Goal: Information Seeking & Learning: Understand process/instructions

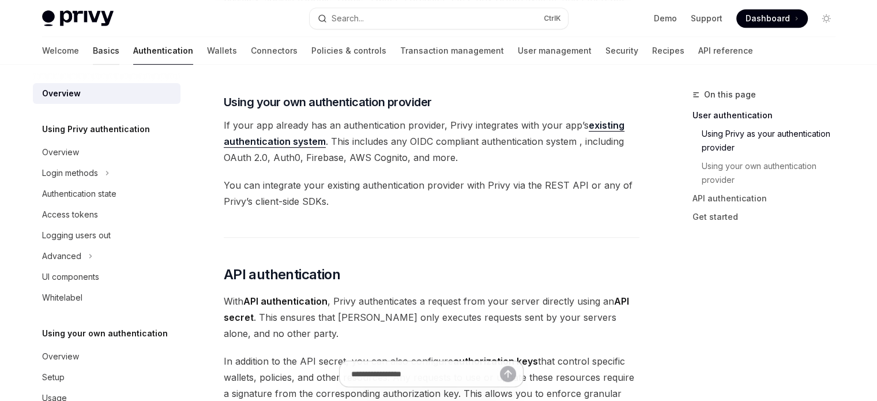
click at [93, 37] on link "Basics" at bounding box center [106, 51] width 27 height 28
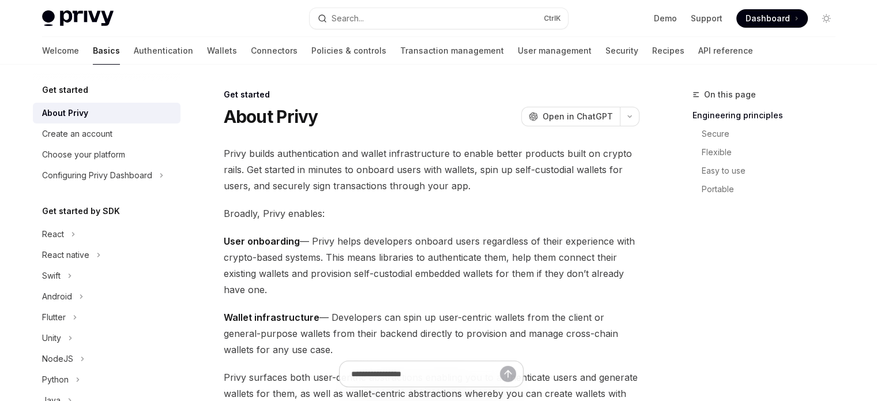
click at [93, 43] on link "Basics" at bounding box center [106, 51] width 27 height 28
click at [93, 46] on link "Basics" at bounding box center [106, 51] width 27 height 28
click at [111, 227] on div "React" at bounding box center [107, 234] width 148 height 21
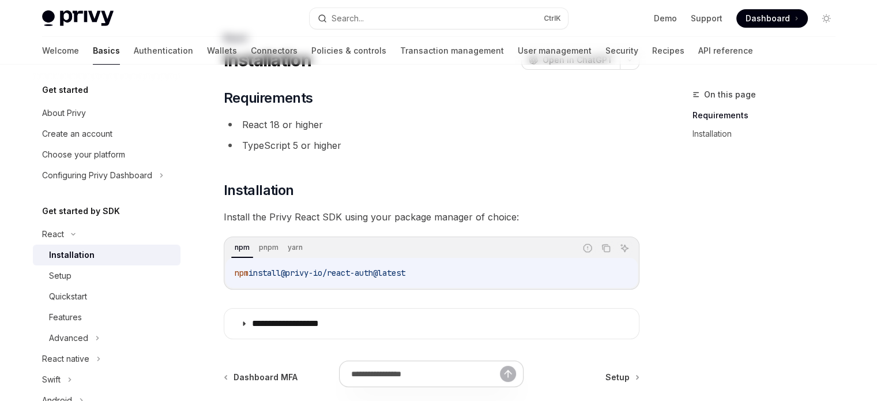
scroll to position [58, 0]
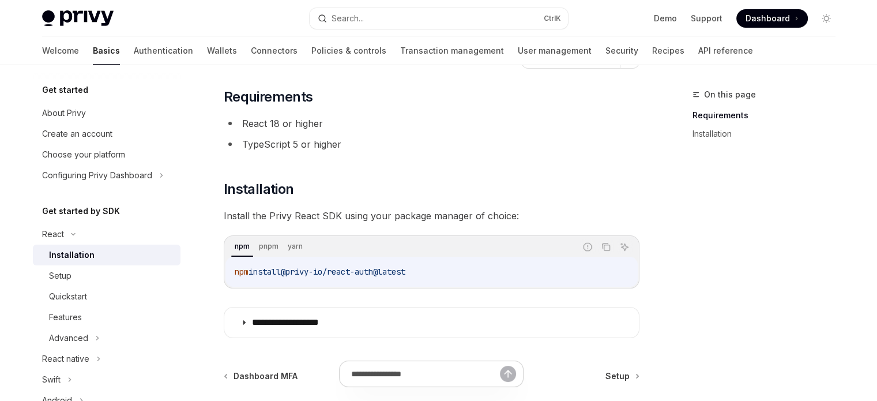
click at [755, 215] on div "On this page Requirements Installation" at bounding box center [757, 244] width 175 height 313
click at [134, 51] on link "Authentication" at bounding box center [163, 51] width 59 height 28
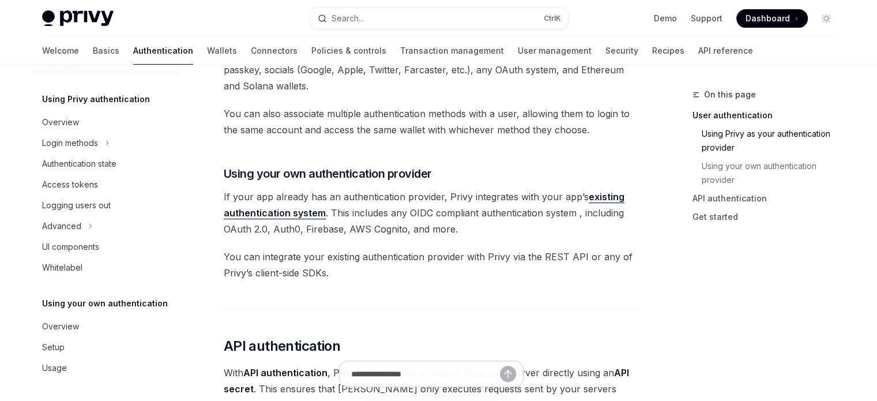
scroll to position [519, 0]
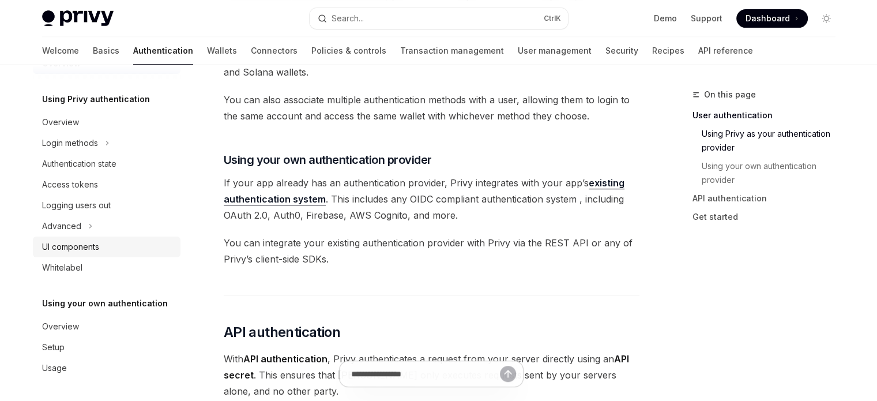
click at [80, 250] on div "UI components" at bounding box center [70, 247] width 57 height 14
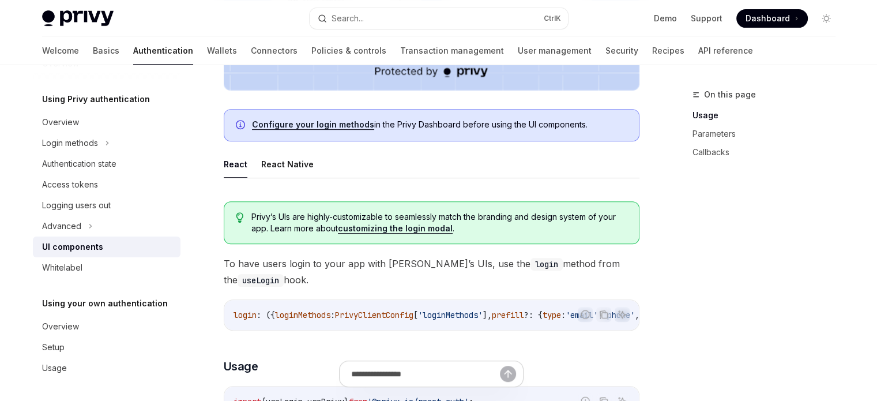
scroll to position [519, 0]
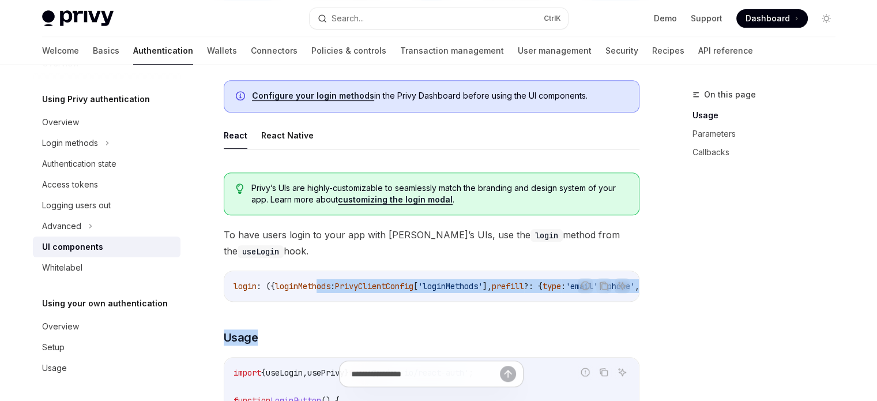
drag, startPoint x: 324, startPoint y: 299, endPoint x: 529, endPoint y: 306, distance: 205.4
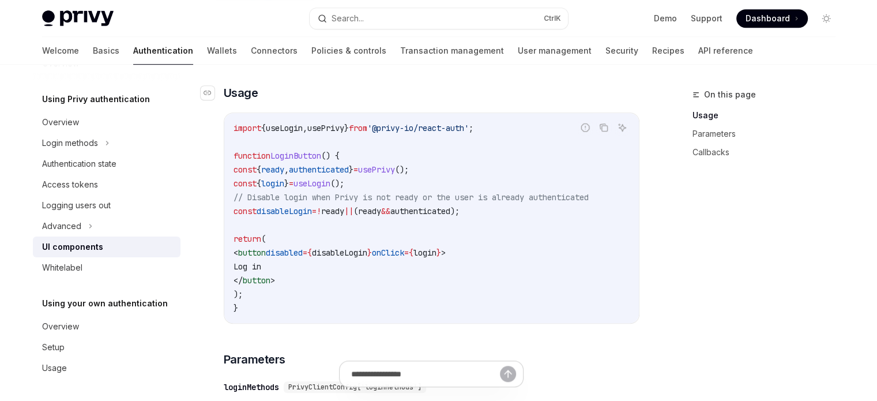
scroll to position [807, 0]
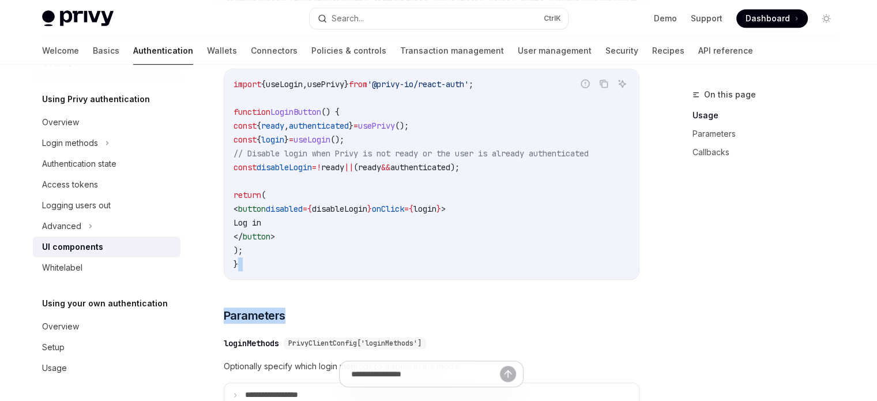
drag, startPoint x: 404, startPoint y: 289, endPoint x: 496, endPoint y: 285, distance: 92.3
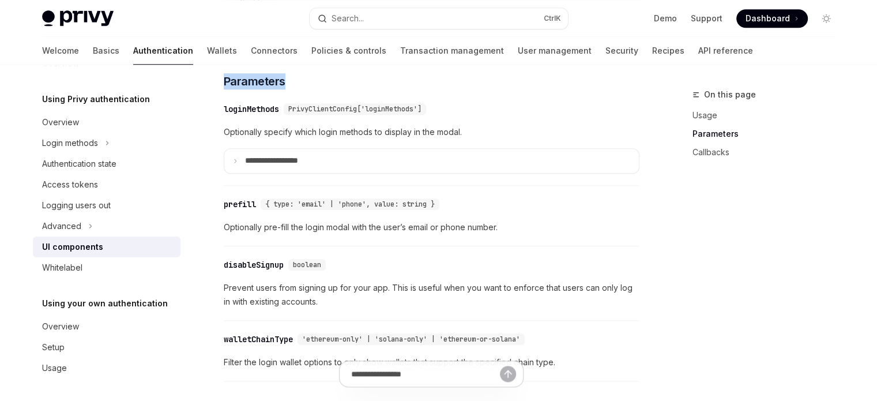
scroll to position [1038, 0]
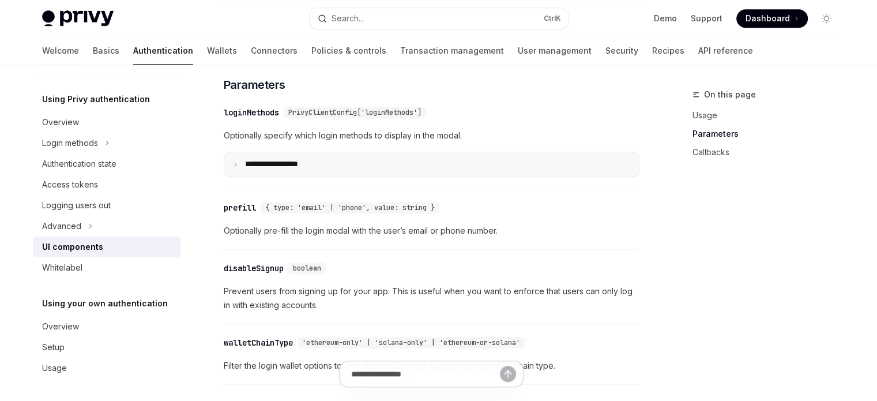
click at [241, 176] on summary "**********" at bounding box center [431, 164] width 415 height 24
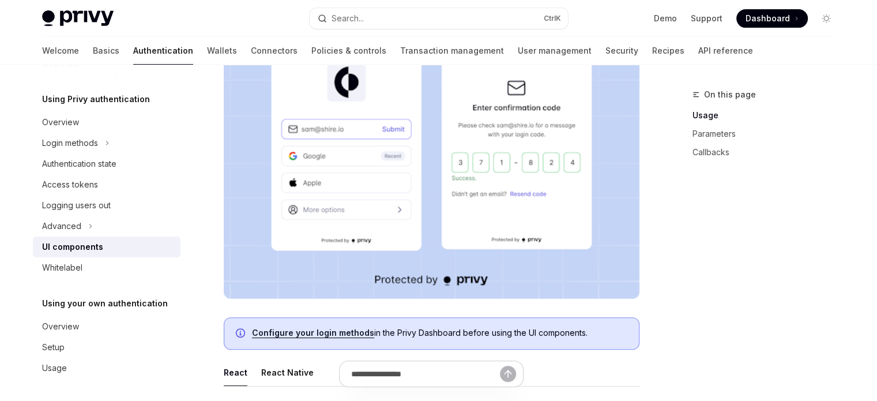
scroll to position [346, 0]
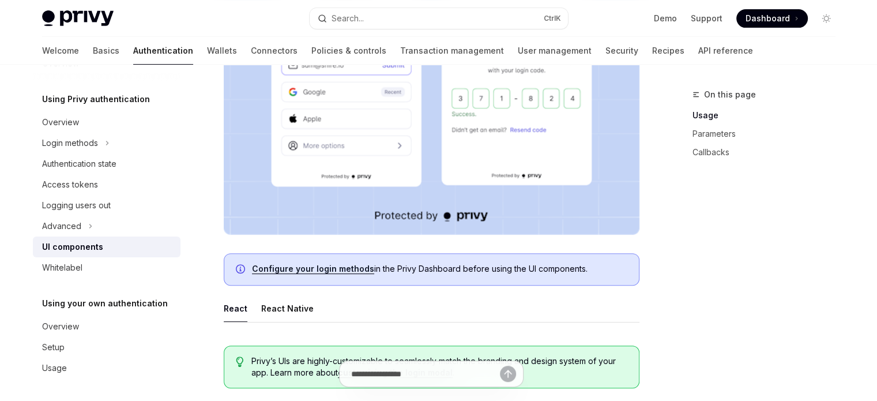
click at [338, 269] on link "Configure your login methods" at bounding box center [313, 269] width 122 height 10
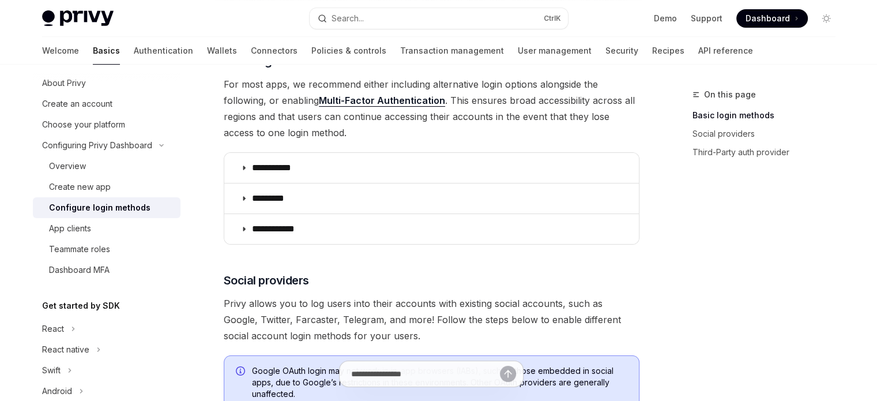
scroll to position [173, 0]
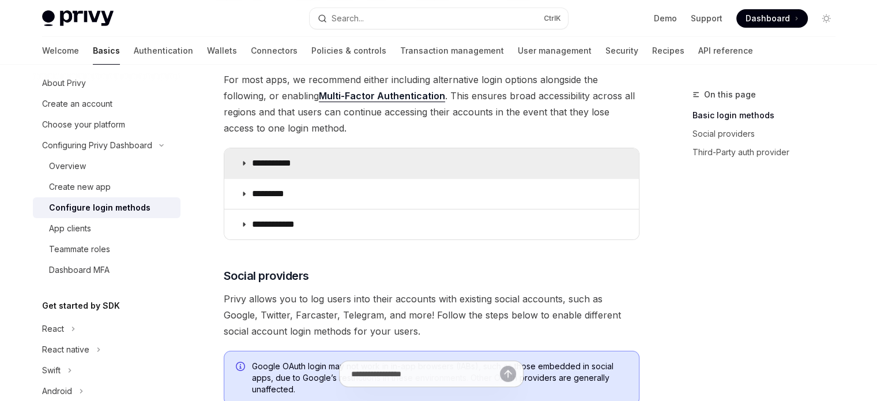
click at [288, 164] on p "**********" at bounding box center [276, 163] width 48 height 12
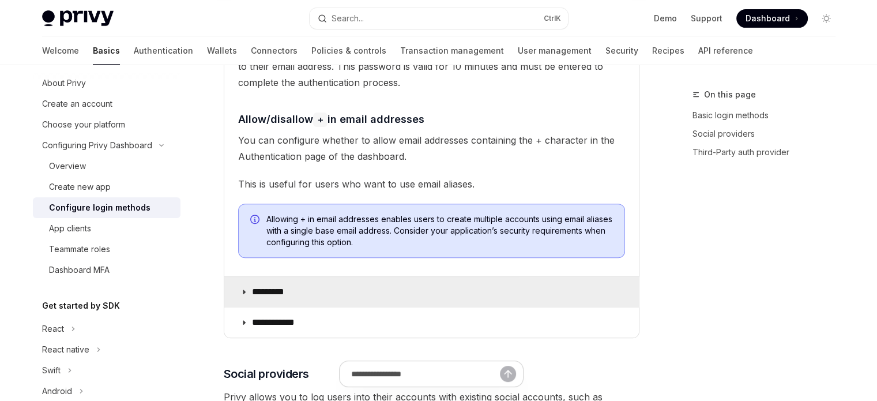
click at [288, 289] on p "*********" at bounding box center [274, 292] width 44 height 12
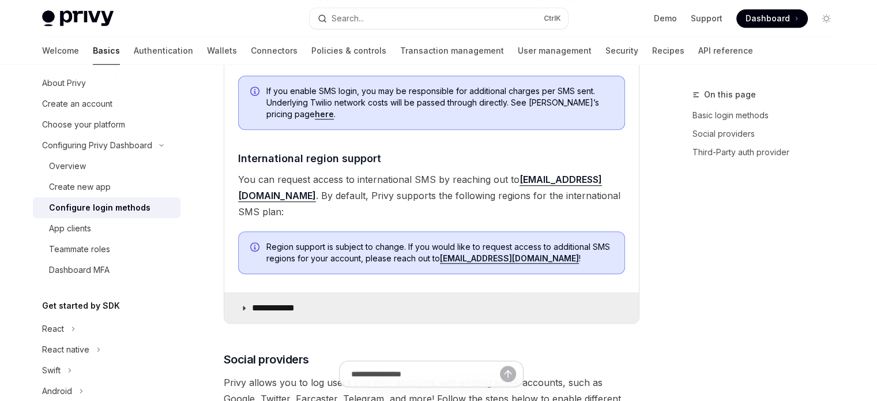
scroll to position [980, 0]
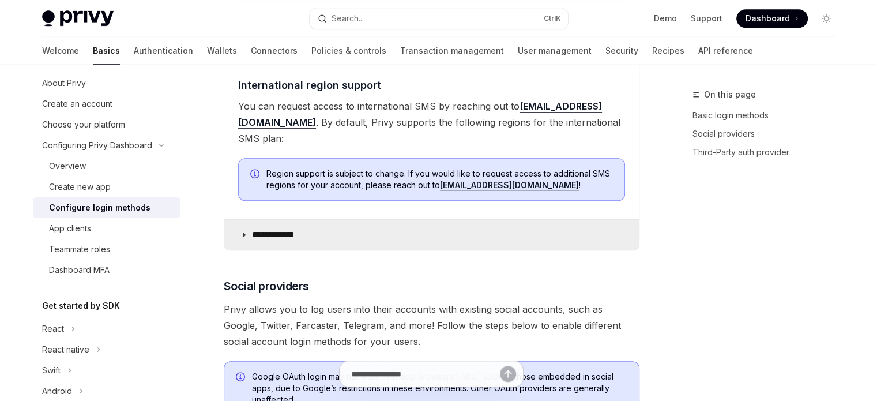
click at [309, 220] on summary "**********" at bounding box center [431, 235] width 415 height 30
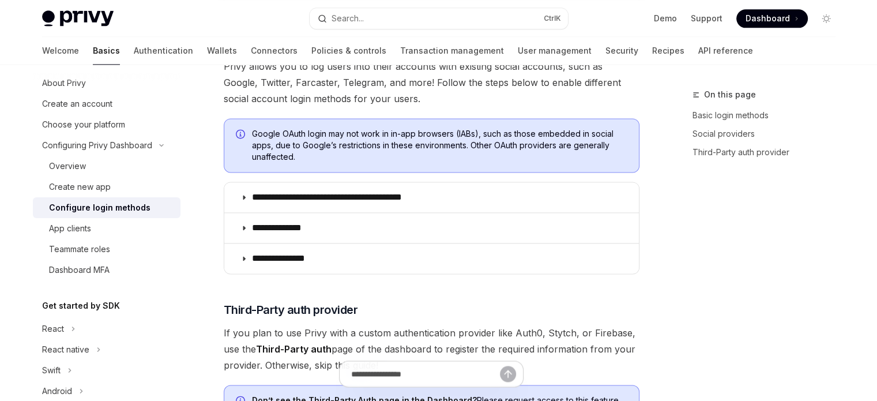
scroll to position [1557, 0]
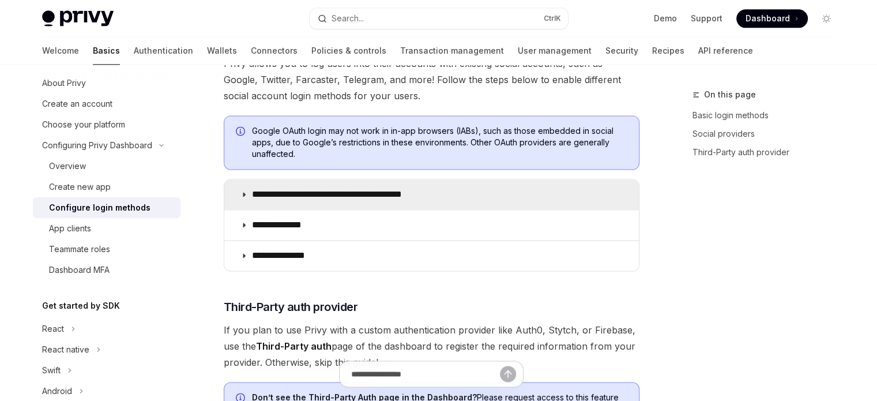
click at [314, 189] on p "**********" at bounding box center [347, 195] width 190 height 12
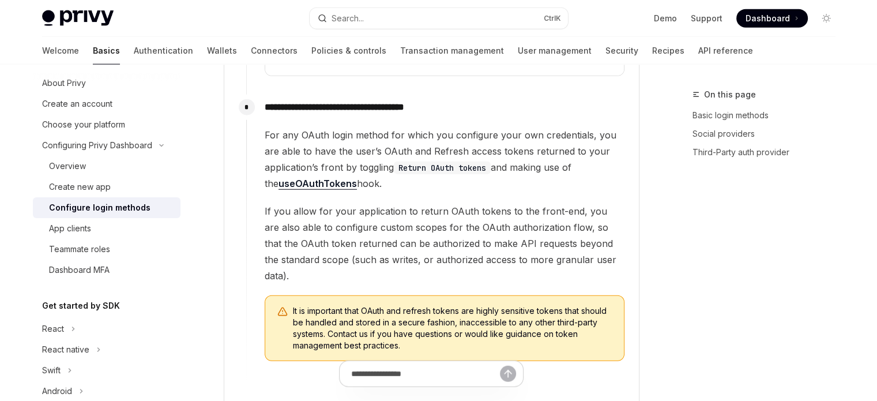
scroll to position [2653, 0]
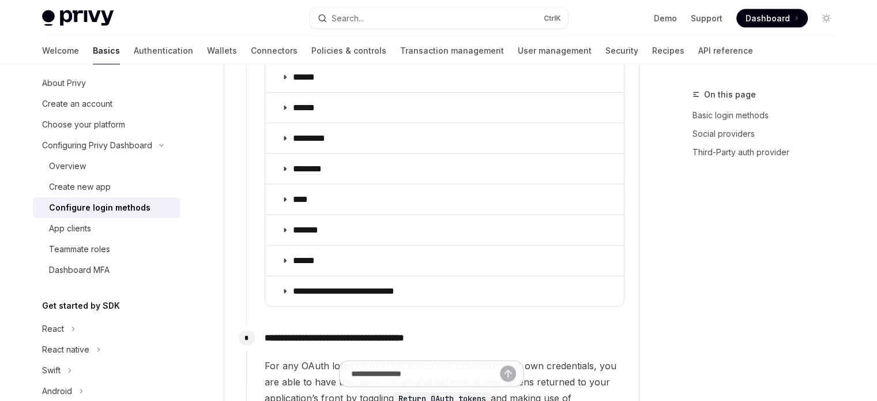
type textarea "*"
